Goal: Task Accomplishment & Management: Use online tool/utility

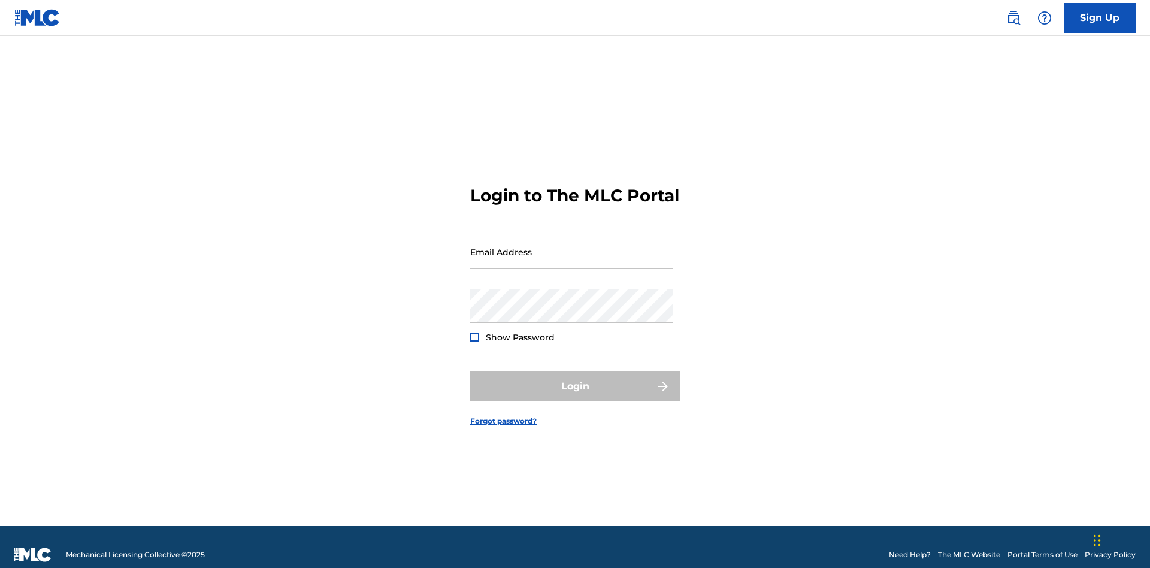
scroll to position [16, 0]
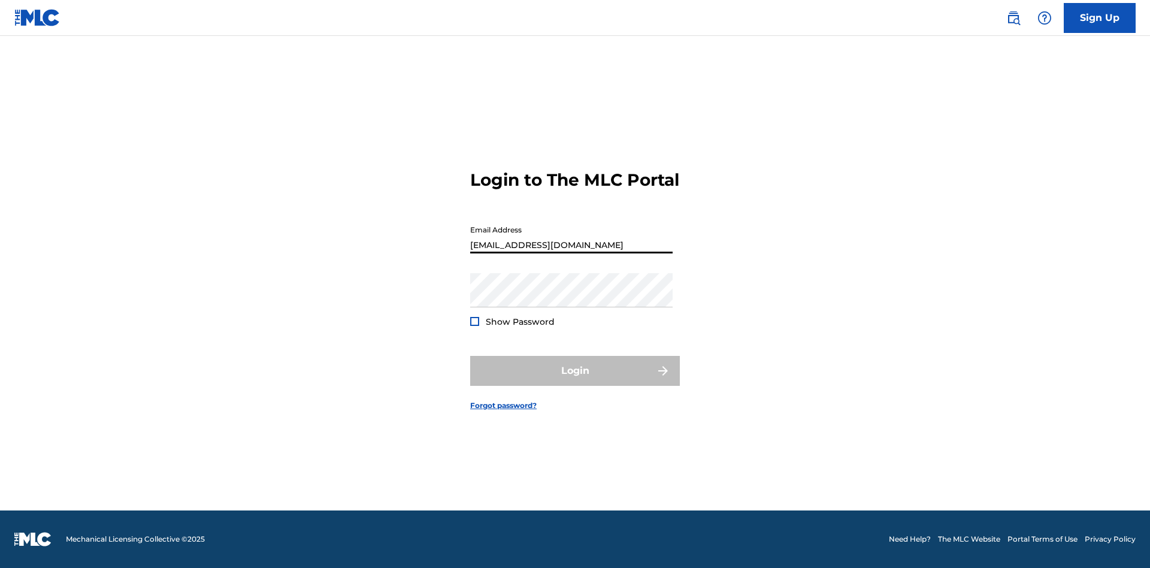
type input "Duke.McTesterson@gmail.com"
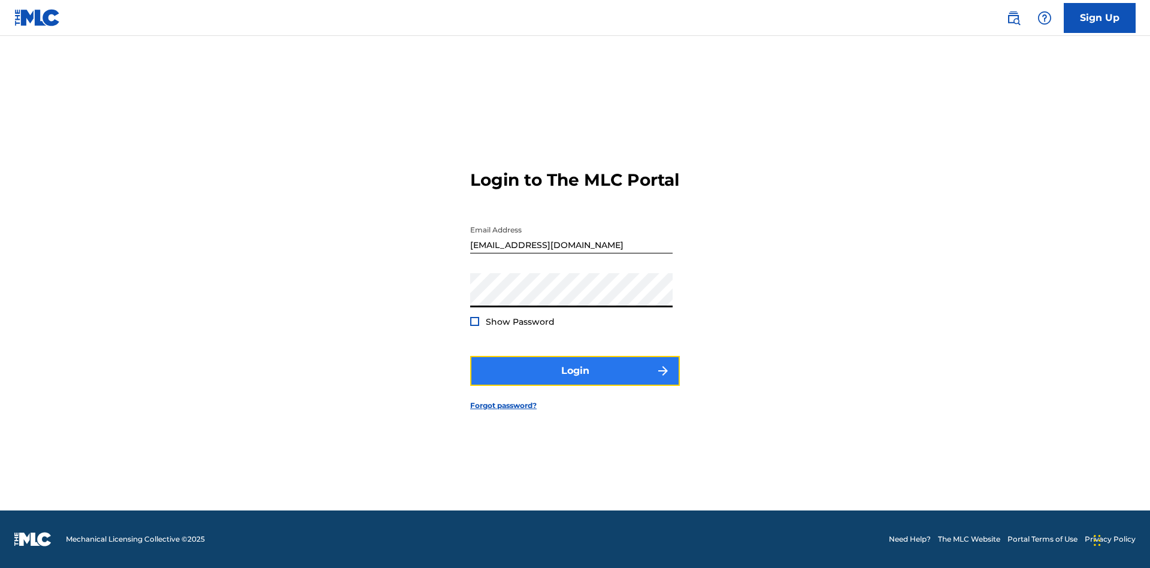
click at [575, 381] on button "Login" at bounding box center [575, 371] width 210 height 30
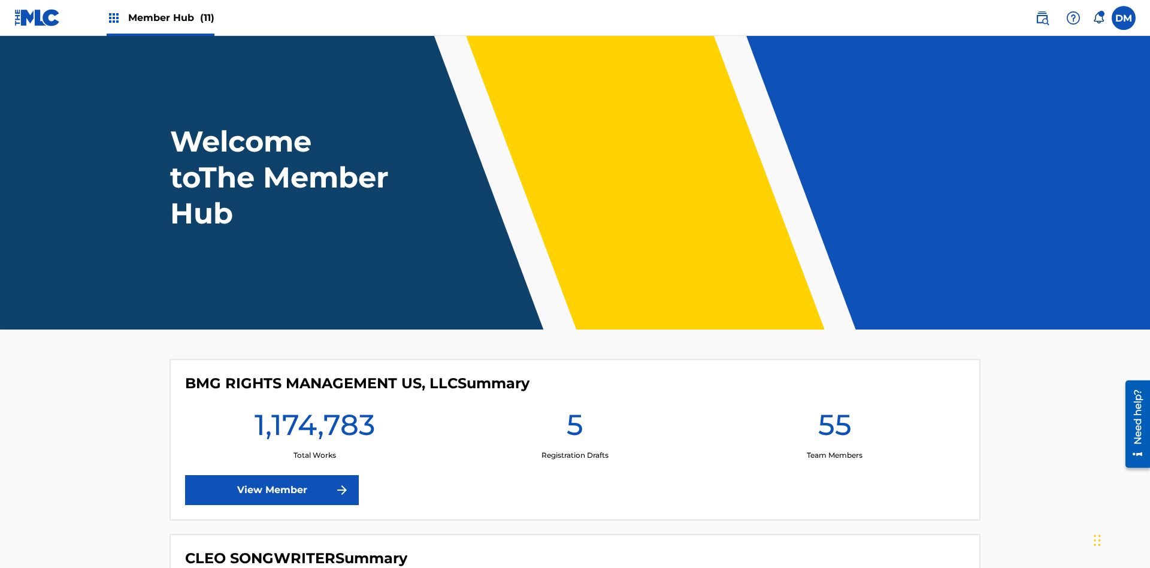
click at [171, 17] on span "Member Hub (11)" at bounding box center [171, 18] width 86 height 14
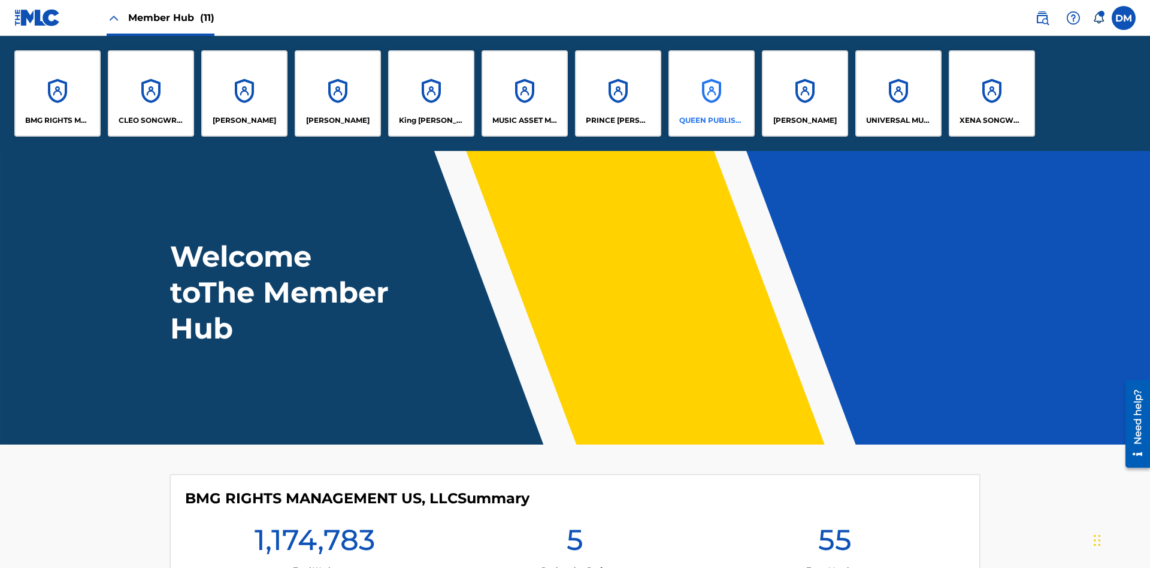
click at [711, 120] on p "QUEEN PUBLISHA" at bounding box center [711, 120] width 65 height 11
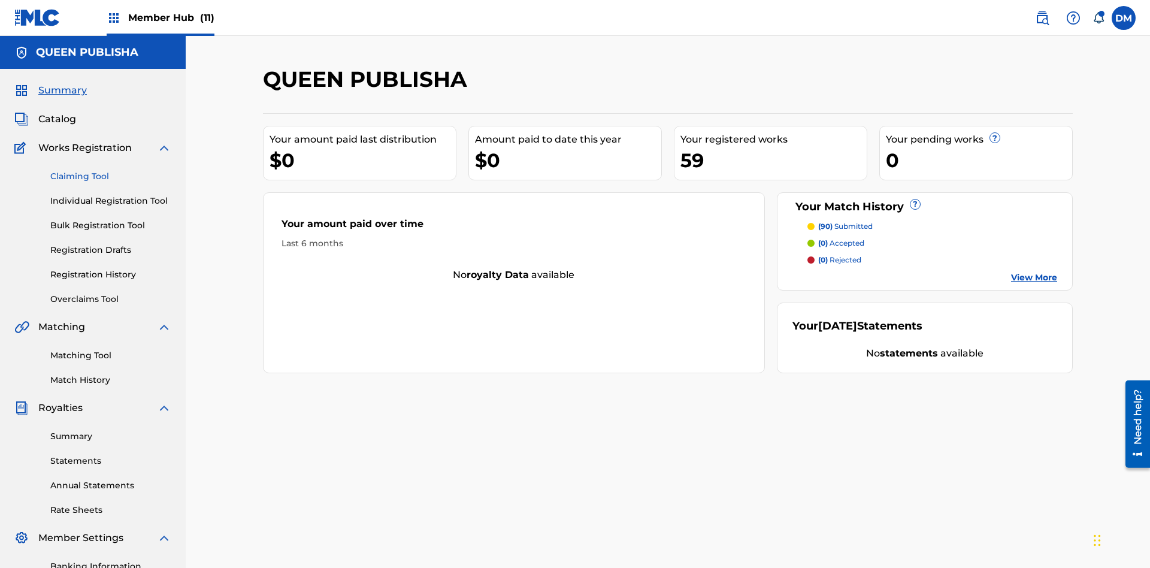
click at [111, 170] on link "Claiming Tool" at bounding box center [110, 176] width 121 height 13
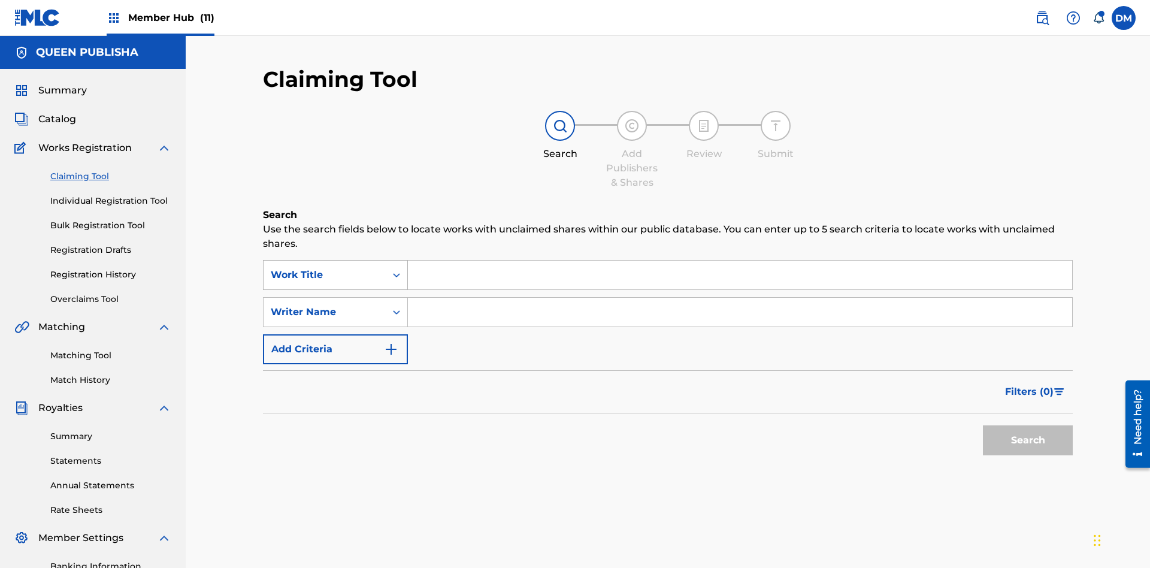
click at [325, 268] on div "Work Title" at bounding box center [325, 275] width 108 height 14
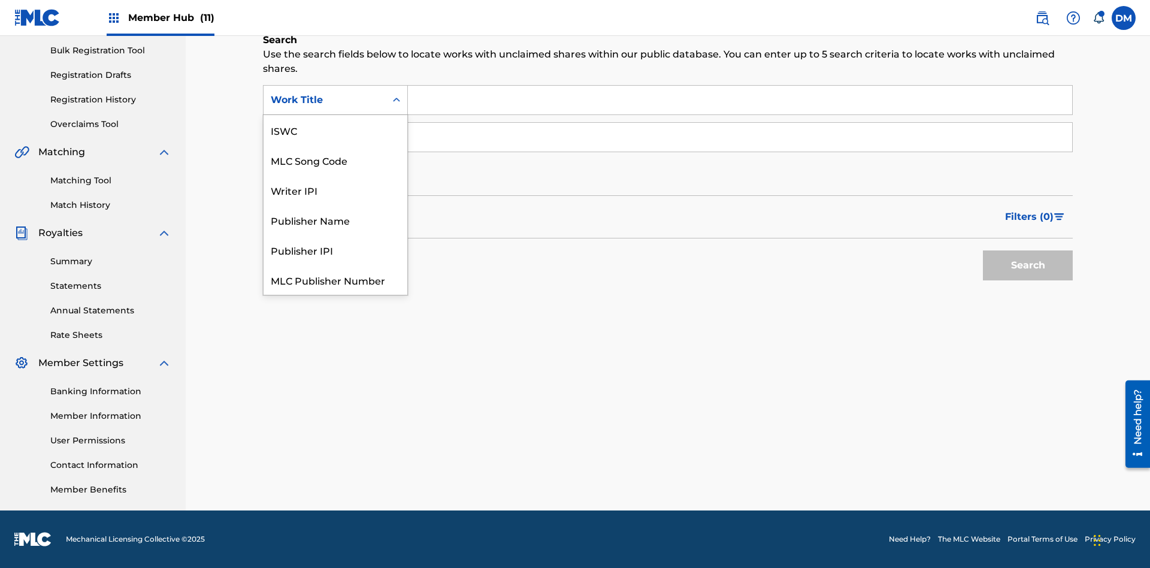
scroll to position [30, 0]
click at [336, 130] on div "MLC Song Code" at bounding box center [336, 130] width 144 height 30
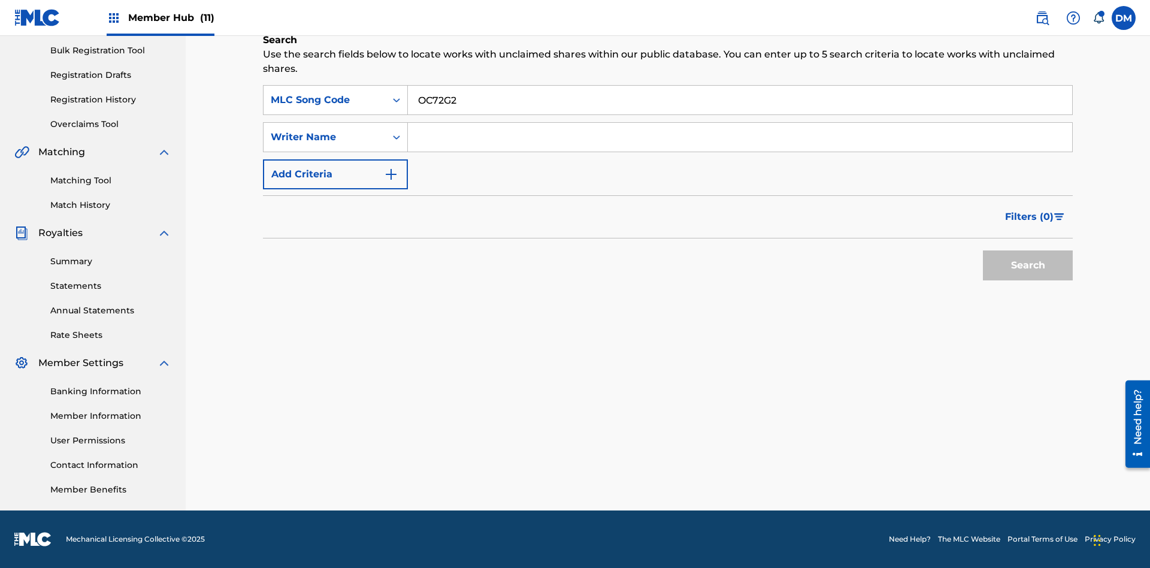
type input "OC72G2"
click at [1028, 265] on button "Search" at bounding box center [1028, 265] width 90 height 30
click at [1030, 217] on span "Filters ( 0 )" at bounding box center [1029, 217] width 49 height 14
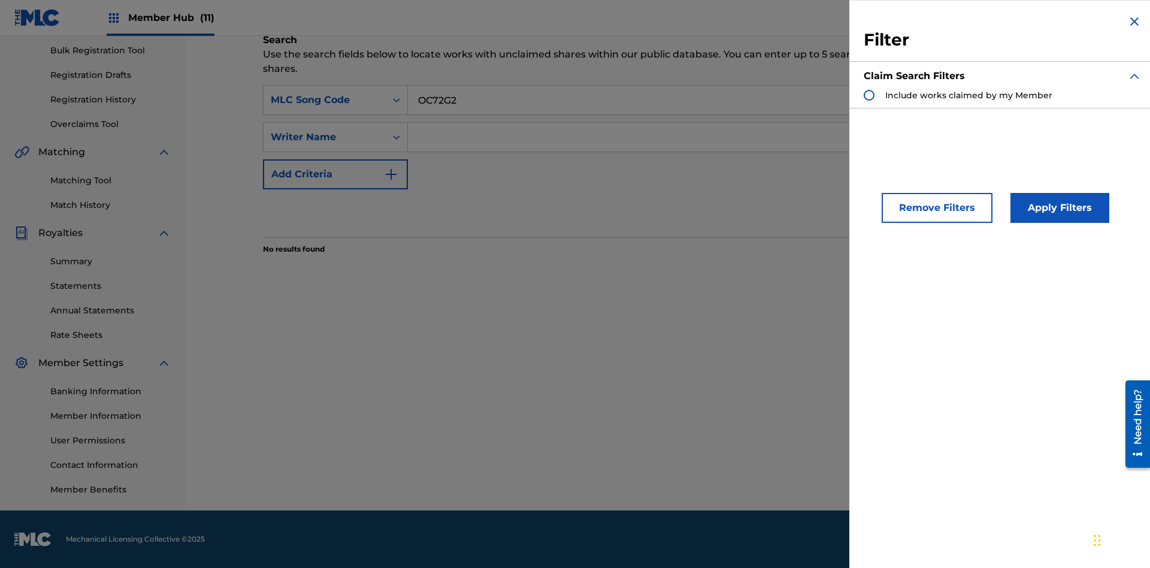
click at [869, 95] on div "Search Form" at bounding box center [869, 95] width 11 height 11
click at [1058, 208] on button "Apply Filters" at bounding box center [1060, 208] width 99 height 30
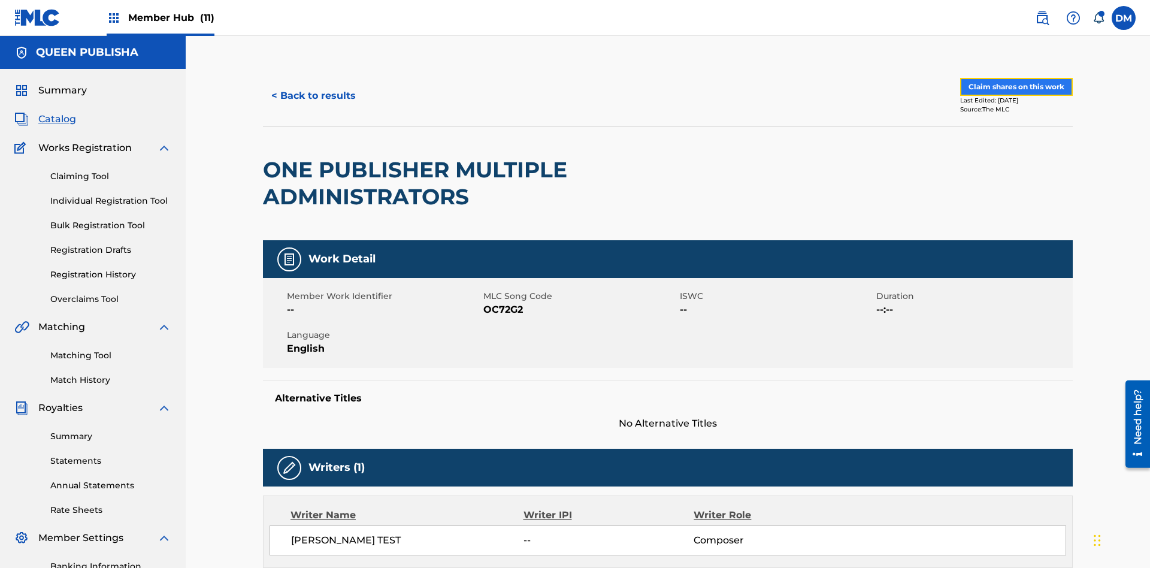
click at [1016, 81] on button "Claim shares on this work" at bounding box center [1016, 87] width 113 height 18
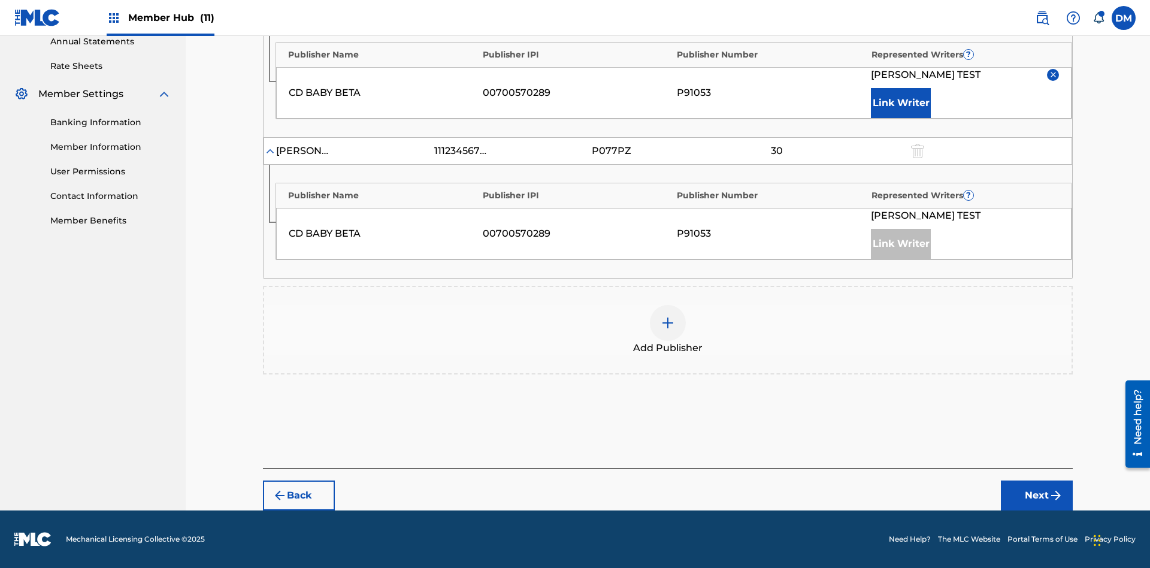
click at [776, 17] on input "30" at bounding box center [777, 9] width 54 height 17
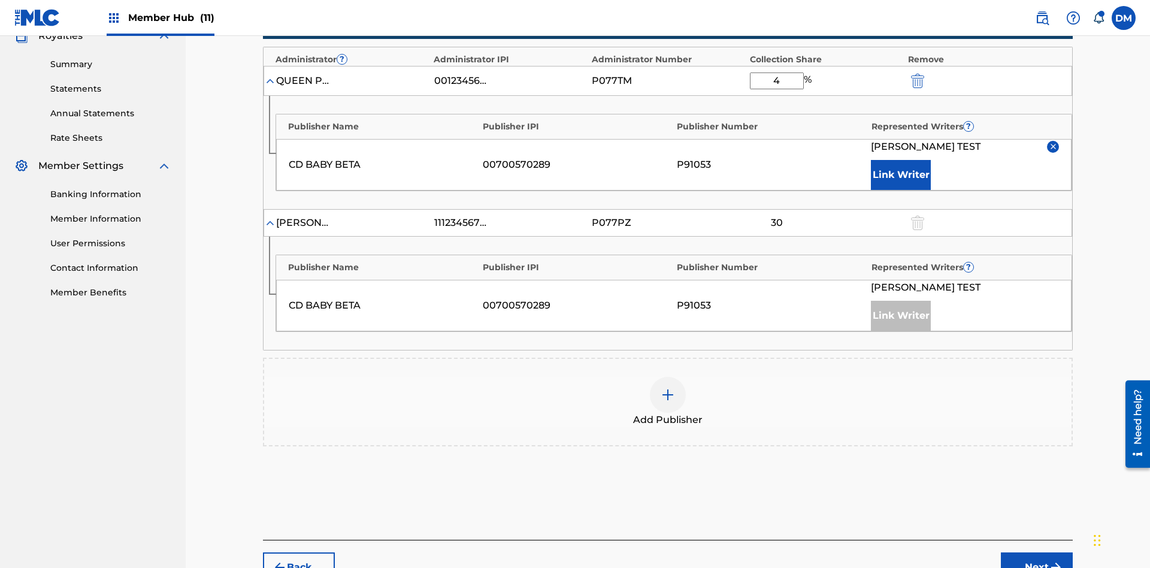
type input "47"
click at [1037, 552] on button "Next" at bounding box center [1037, 567] width 72 height 30
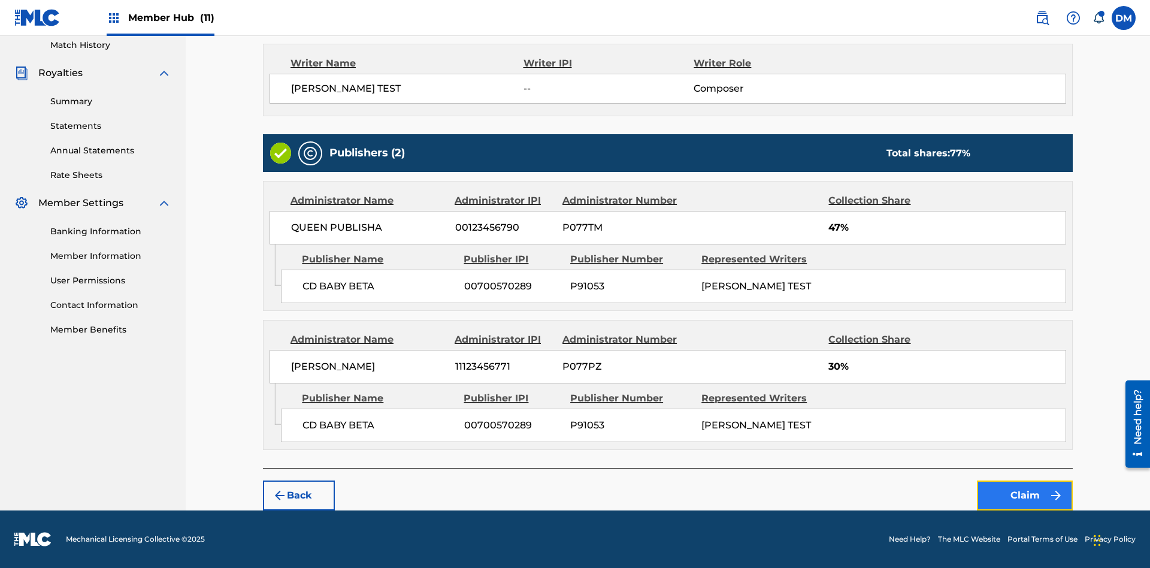
click at [1025, 495] on button "Claim" at bounding box center [1025, 496] width 96 height 30
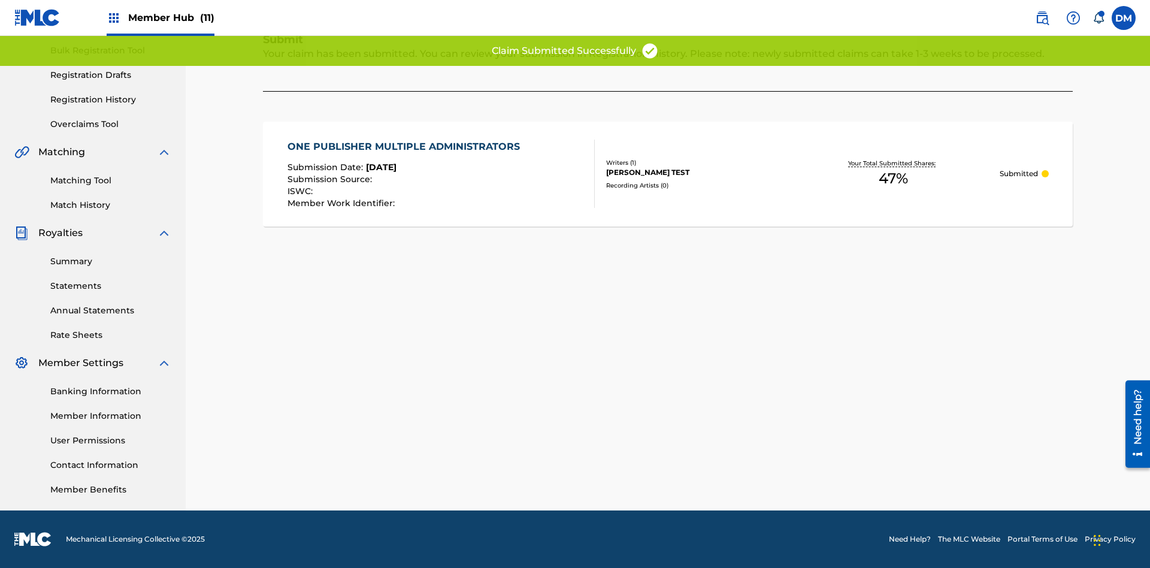
scroll to position [175, 0]
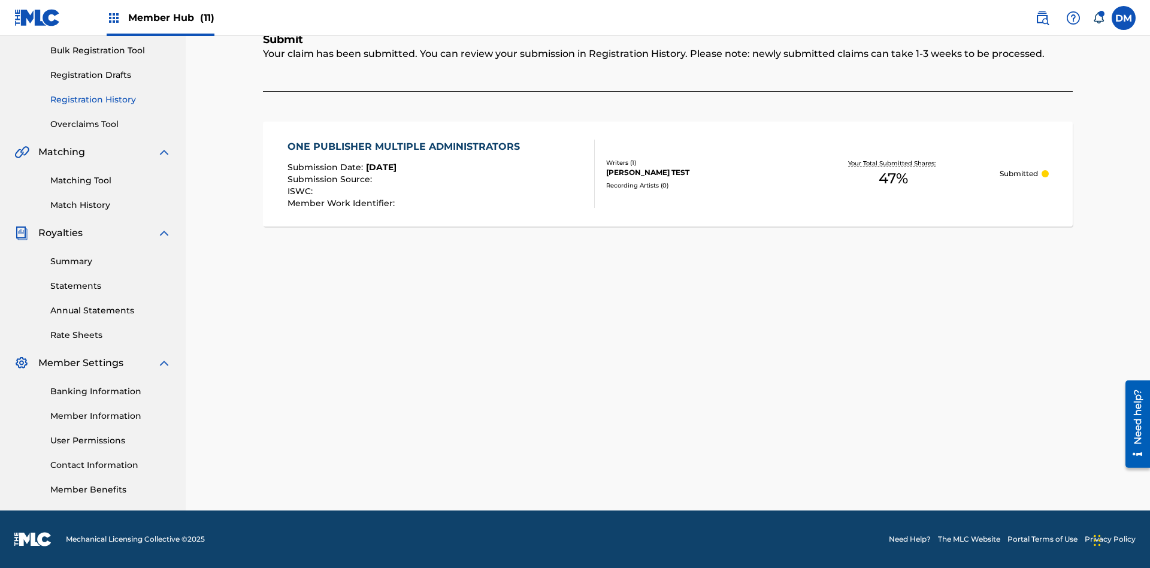
click at [111, 99] on link "Registration History" at bounding box center [110, 99] width 121 height 13
